Goal: Information Seeking & Learning: Learn about a topic

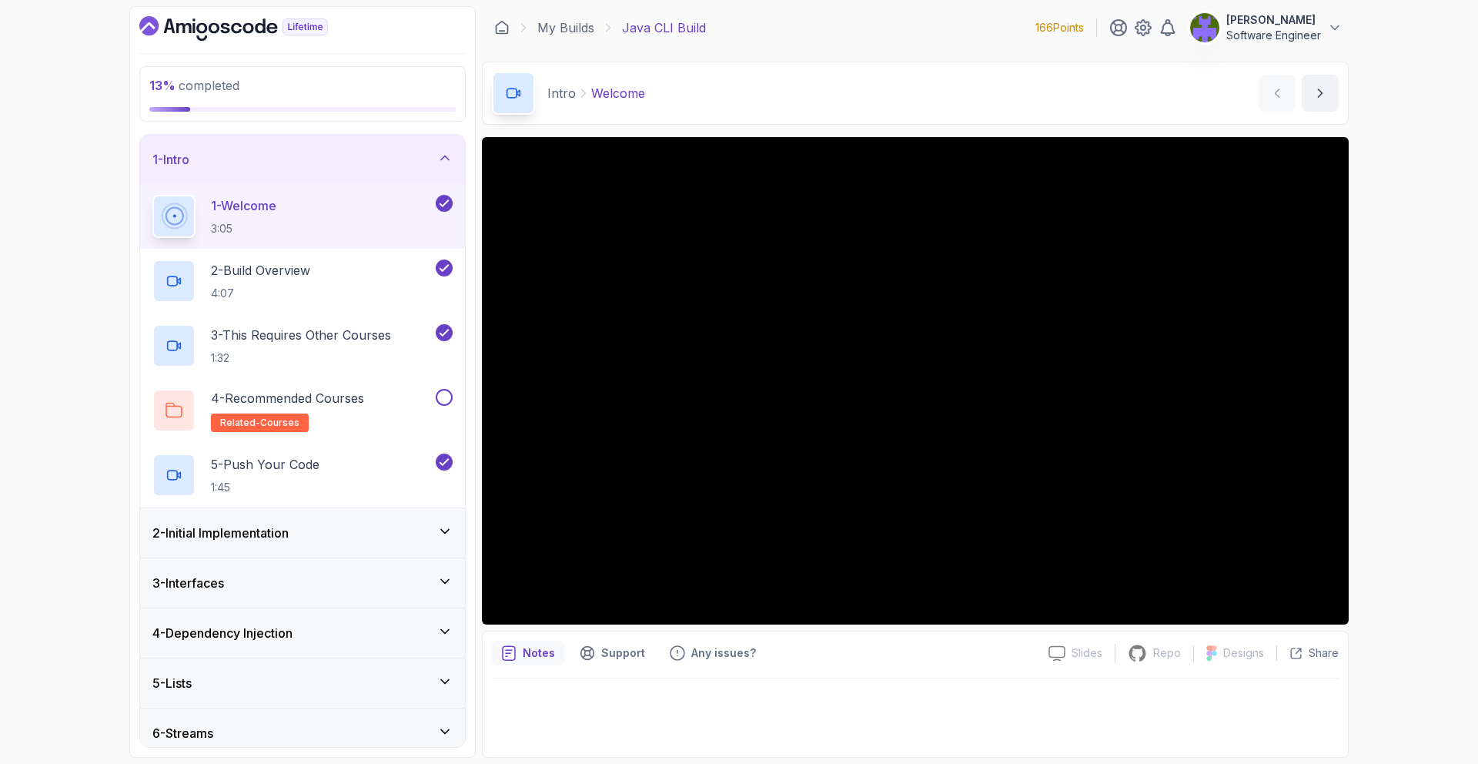
click at [373, 515] on div "2 - Initial Implementation" at bounding box center [302, 532] width 325 height 49
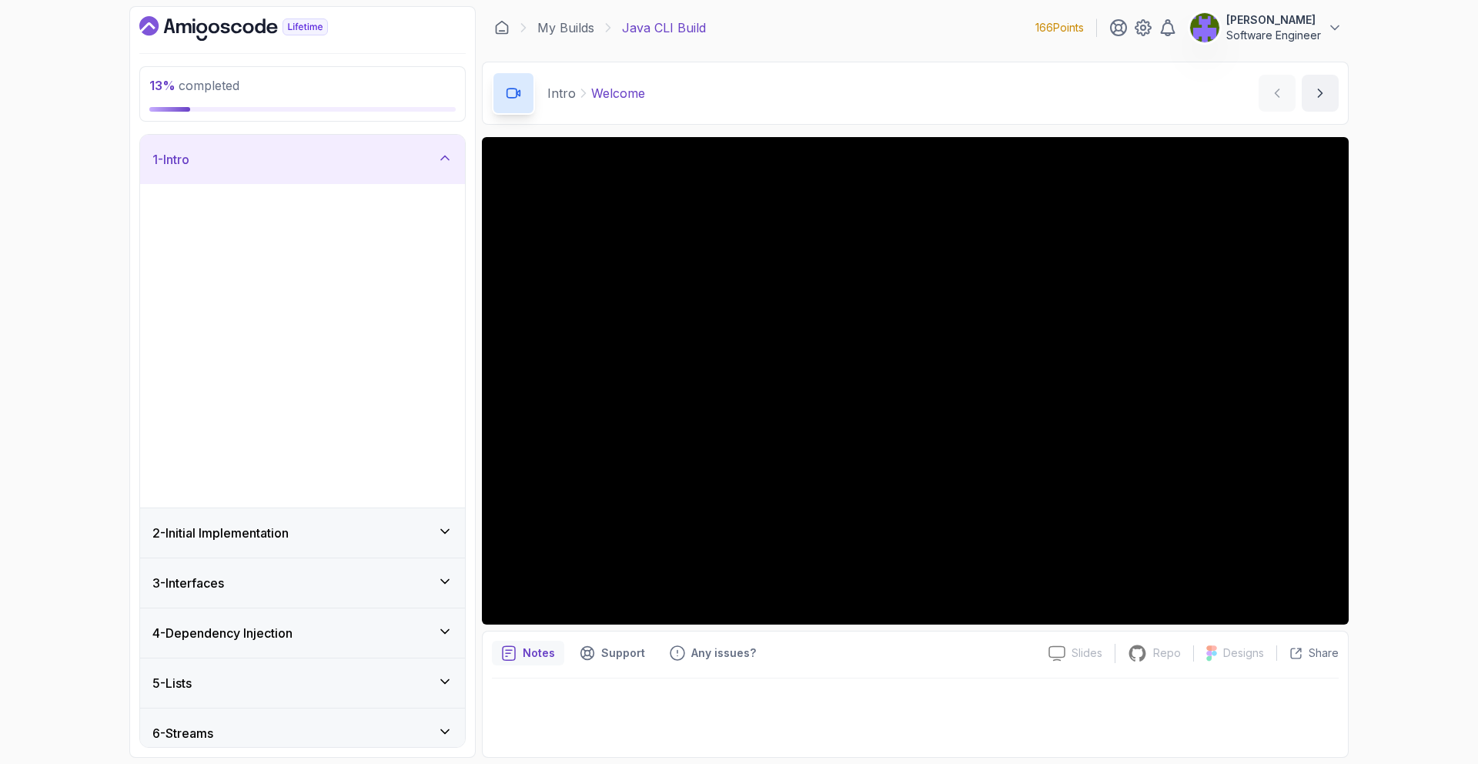
click at [373, 515] on div "2 - Initial Implementation" at bounding box center [302, 532] width 325 height 49
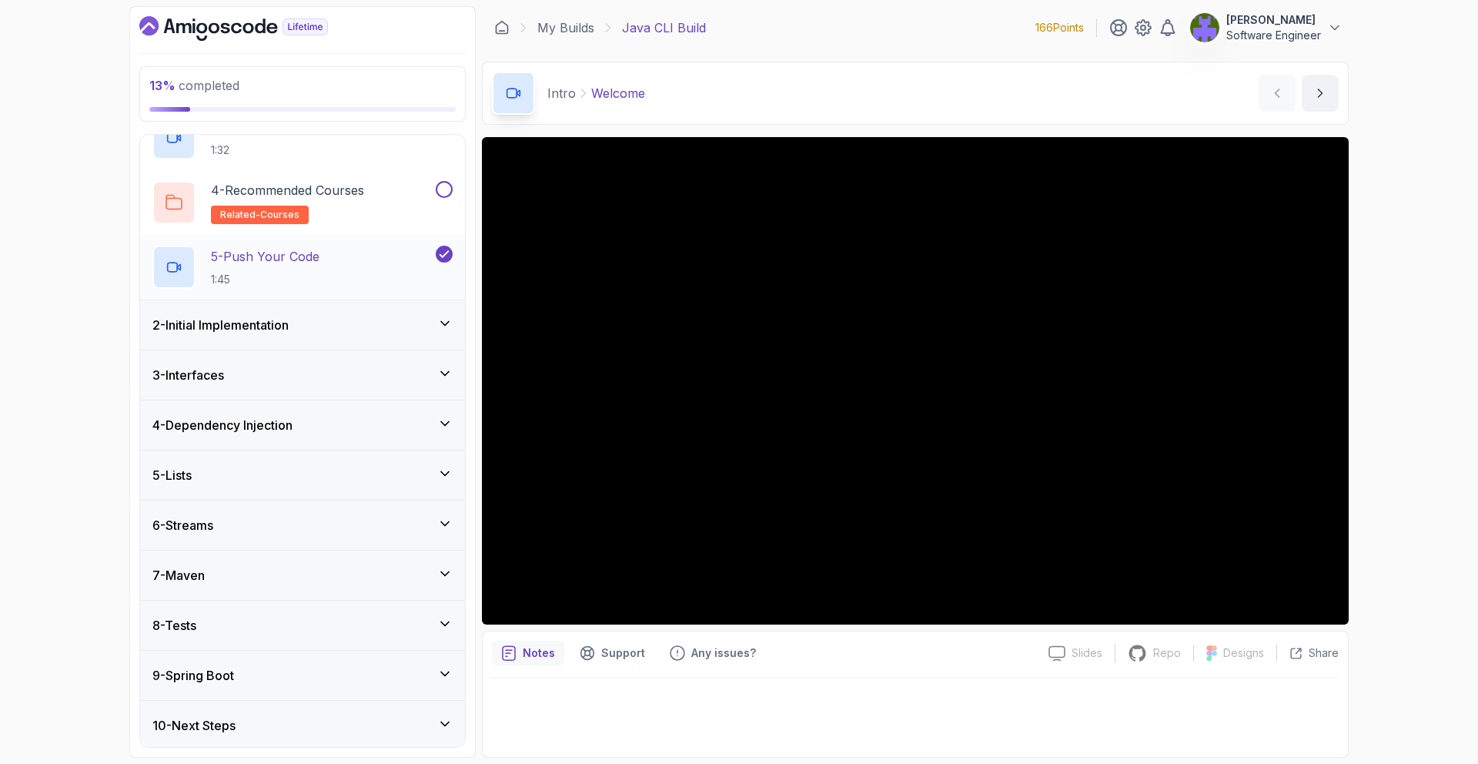
scroll to position [210, 0]
